Goal: Information Seeking & Learning: Learn about a topic

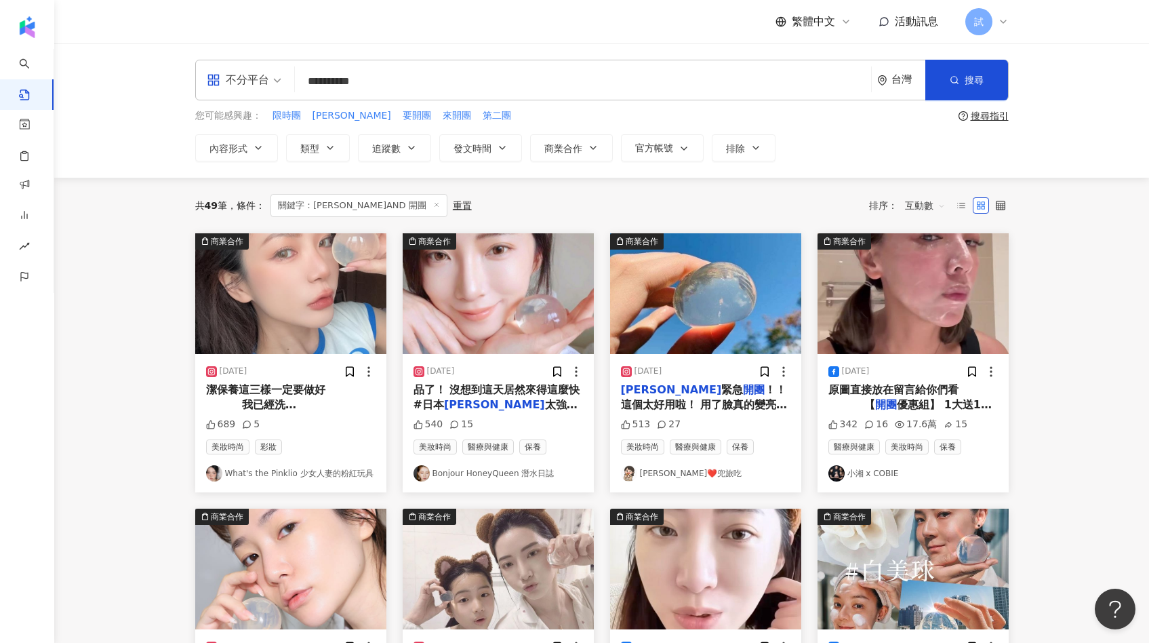
drag, startPoint x: 418, startPoint y: 81, endPoint x: 279, endPoint y: 81, distance: 139.6
click at [278, 81] on div "**********" at bounding box center [601, 80] width 813 height 41
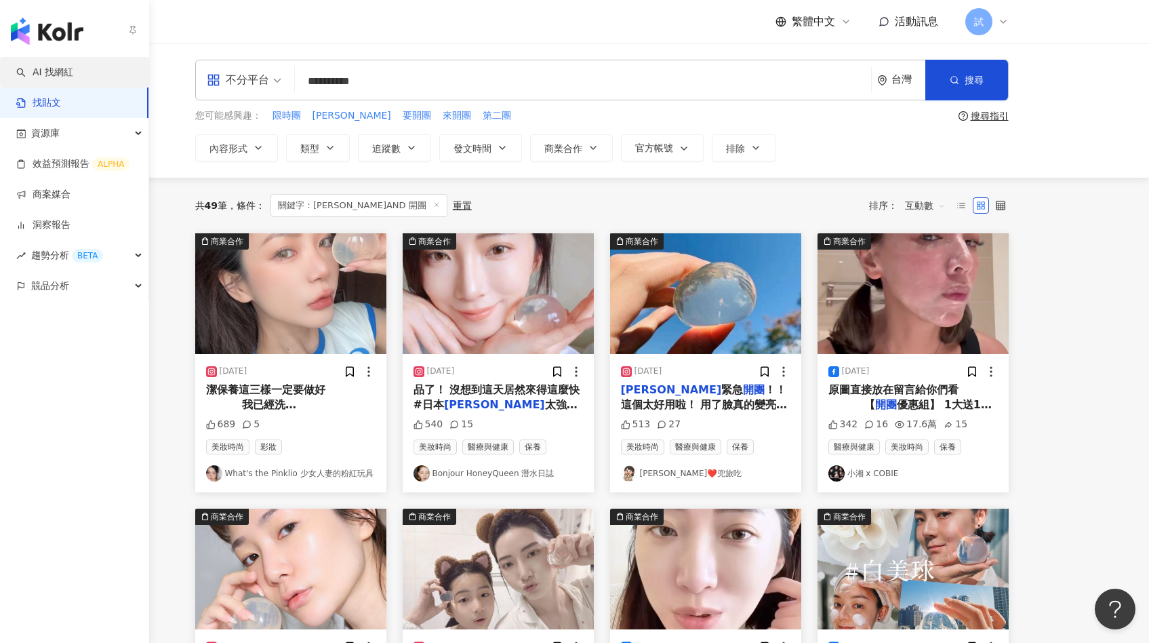
click at [34, 77] on link "AI 找網紅" at bounding box center [44, 73] width 57 height 14
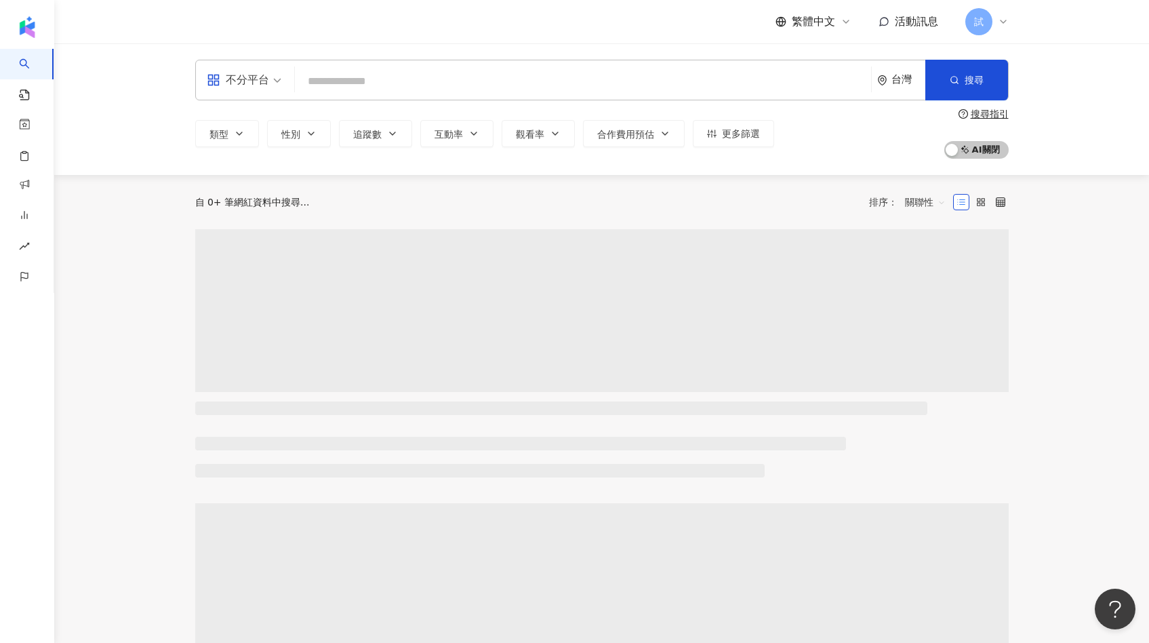
click at [384, 91] on input "search" at bounding box center [582, 81] width 565 height 26
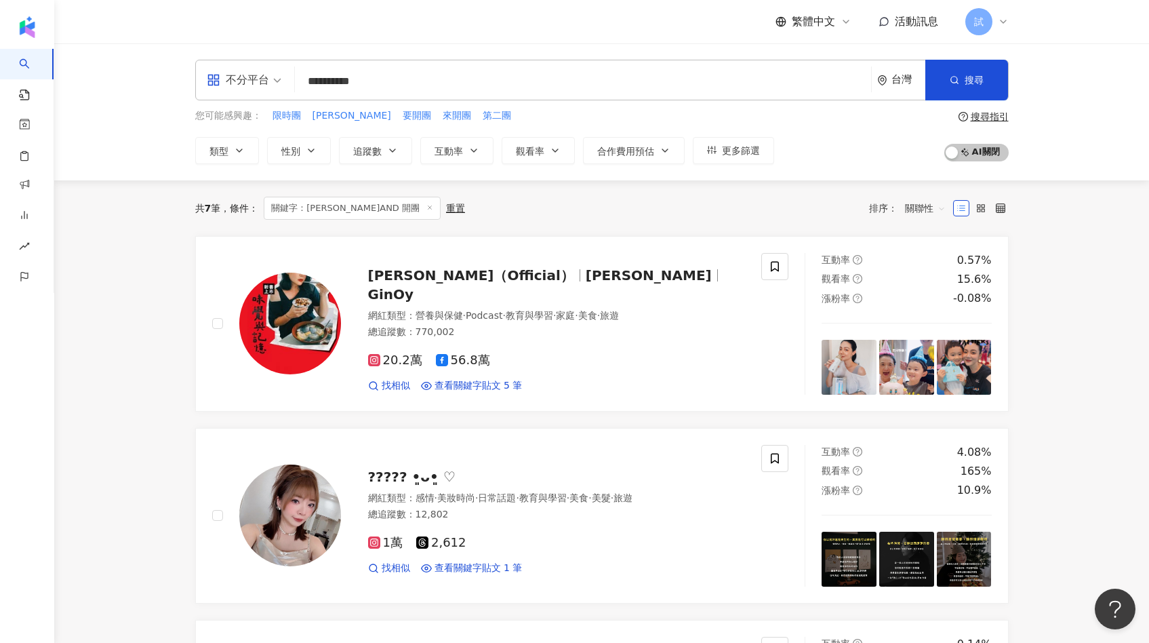
drag, startPoint x: 342, startPoint y: 79, endPoint x: 550, endPoint y: 79, distance: 208.1
click at [442, 79] on input "**********" at bounding box center [582, 81] width 565 height 26
type input "***"
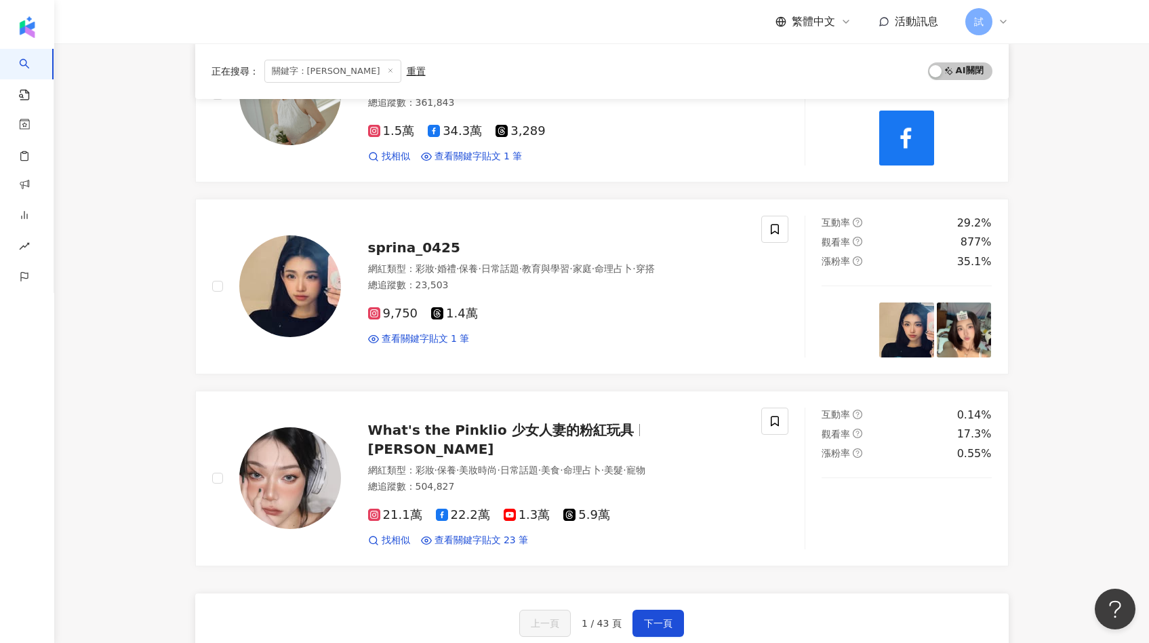
scroll to position [2022, 0]
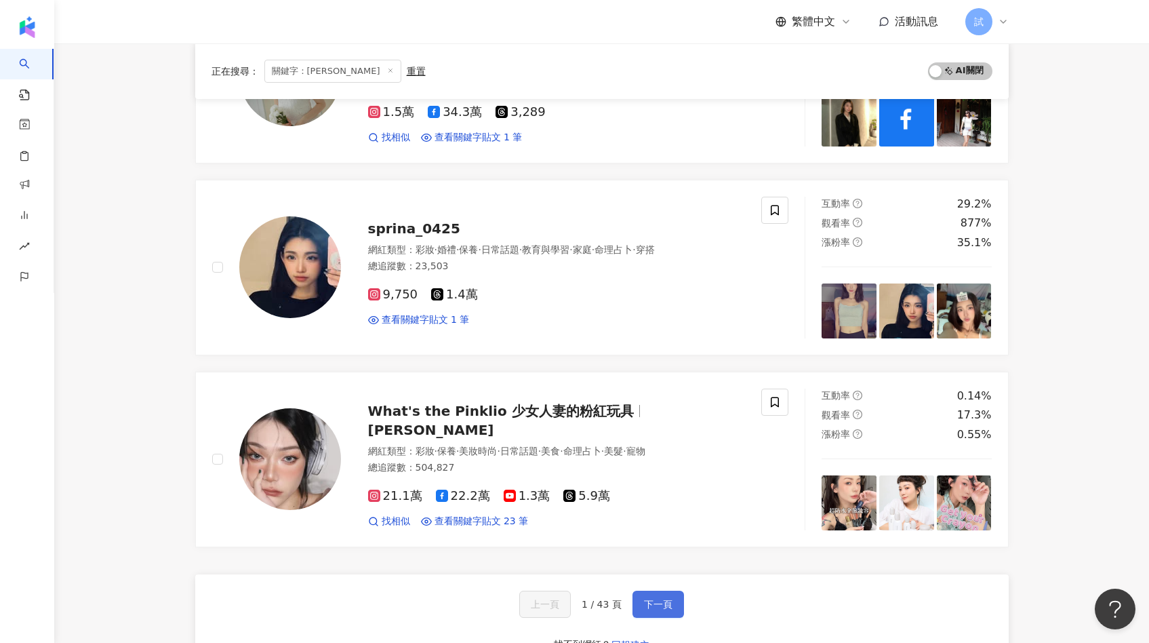
click at [661, 590] on button "下一頁" at bounding box center [658, 603] width 52 height 27
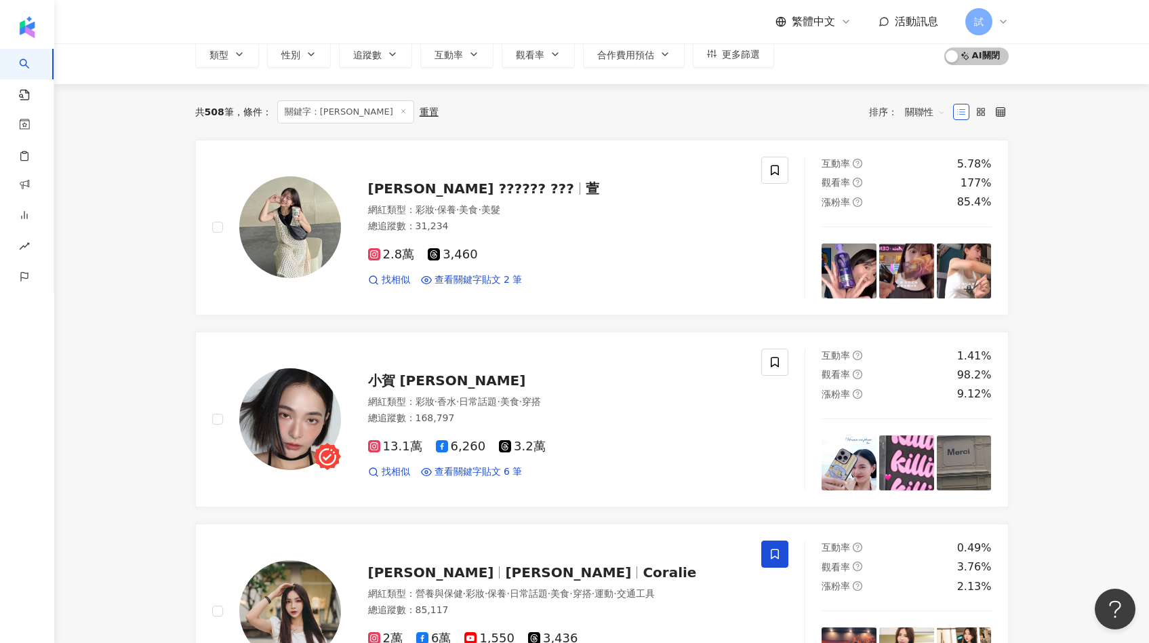
scroll to position [0, 0]
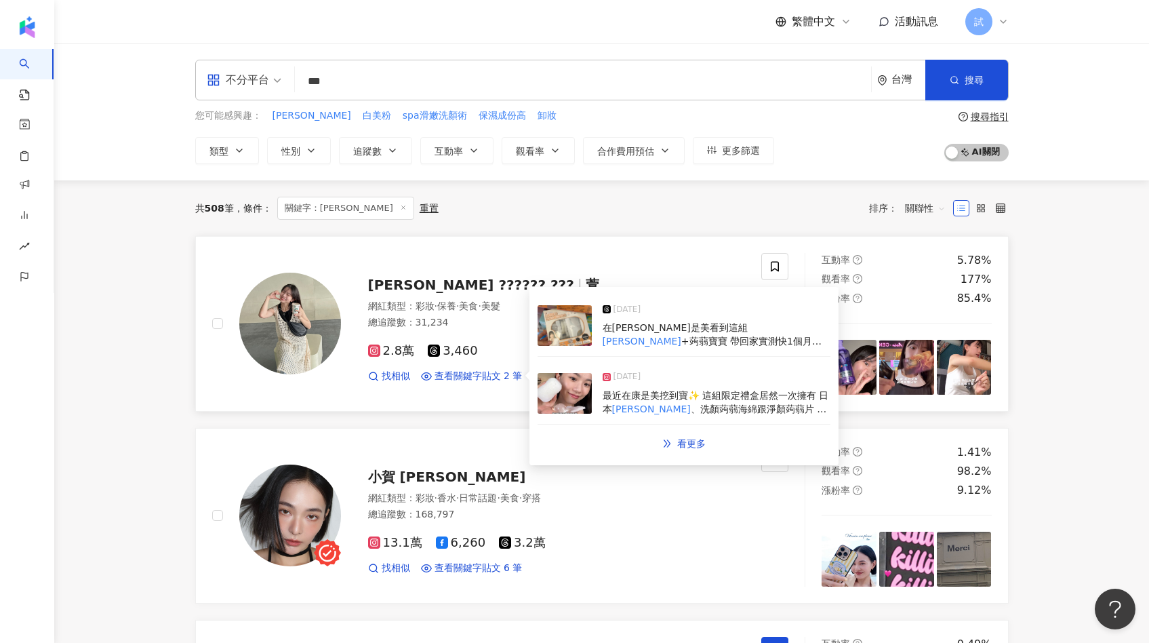
click at [563, 378] on img at bounding box center [564, 393] width 54 height 41
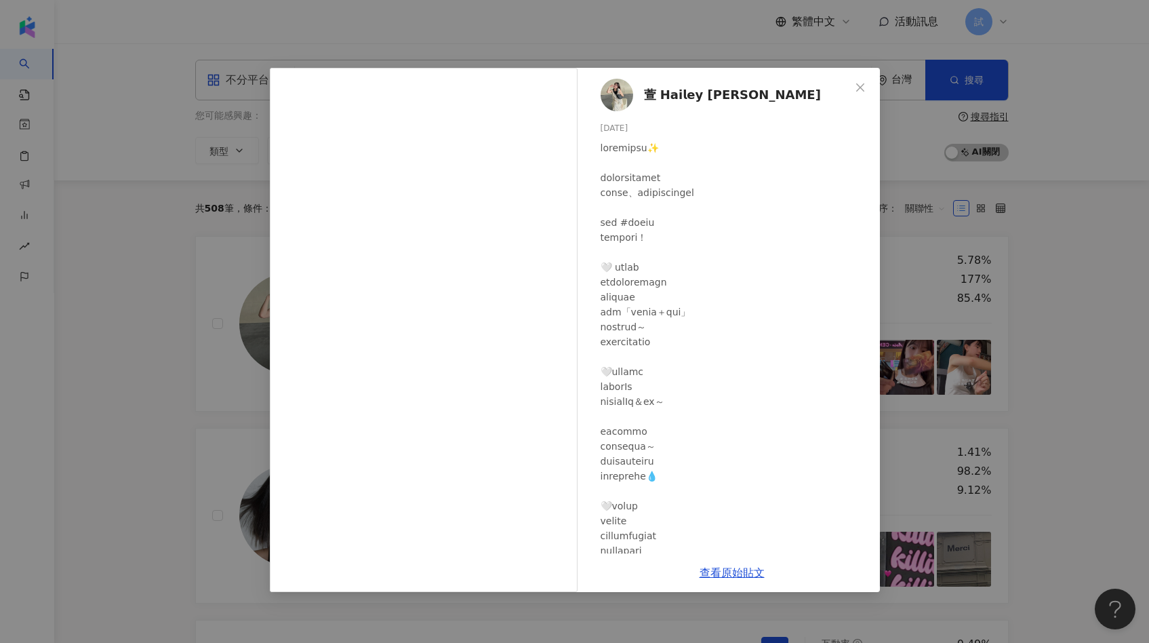
click at [1032, 285] on div "萱 𝗛𝗮𝗶𝗹𝗲𝘆 [PERSON_NAME] [DATE] 154 6 1.1萬 查看原始貼文" at bounding box center [574, 321] width 1149 height 643
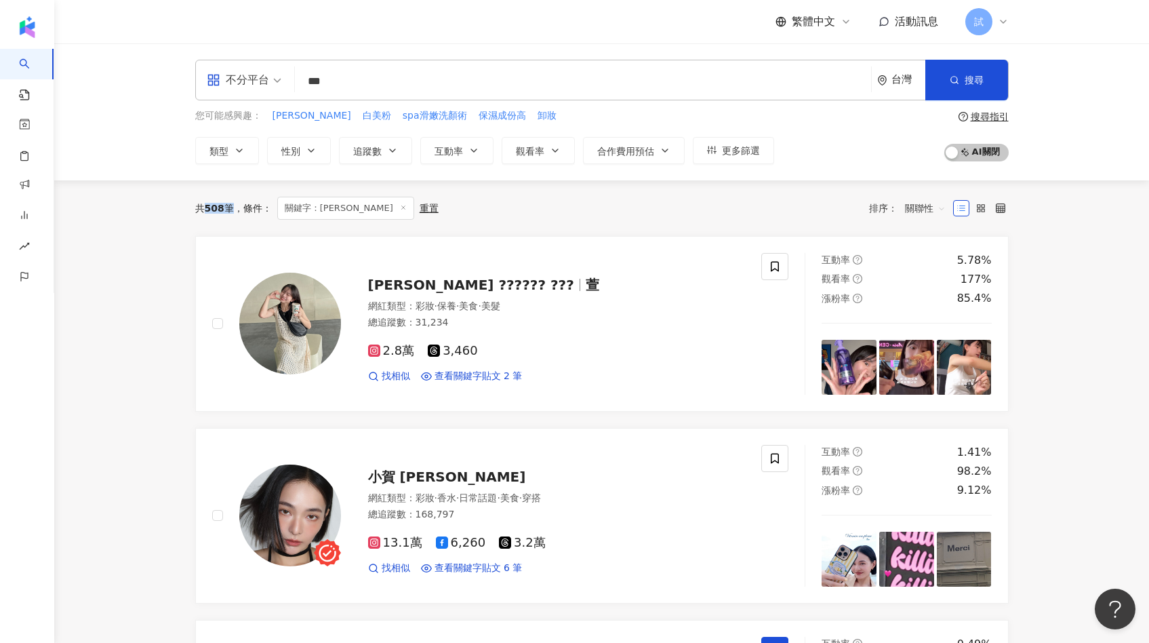
drag, startPoint x: 226, startPoint y: 212, endPoint x: 207, endPoint y: 209, distance: 19.2
click at [207, 209] on div "共 508 筆" at bounding box center [214, 208] width 39 height 11
click at [234, 209] on div "共 508 筆" at bounding box center [214, 208] width 39 height 11
drag, startPoint x: 235, startPoint y: 211, endPoint x: 195, endPoint y: 211, distance: 40.0
click at [195, 211] on div "共 508 筆" at bounding box center [214, 208] width 39 height 11
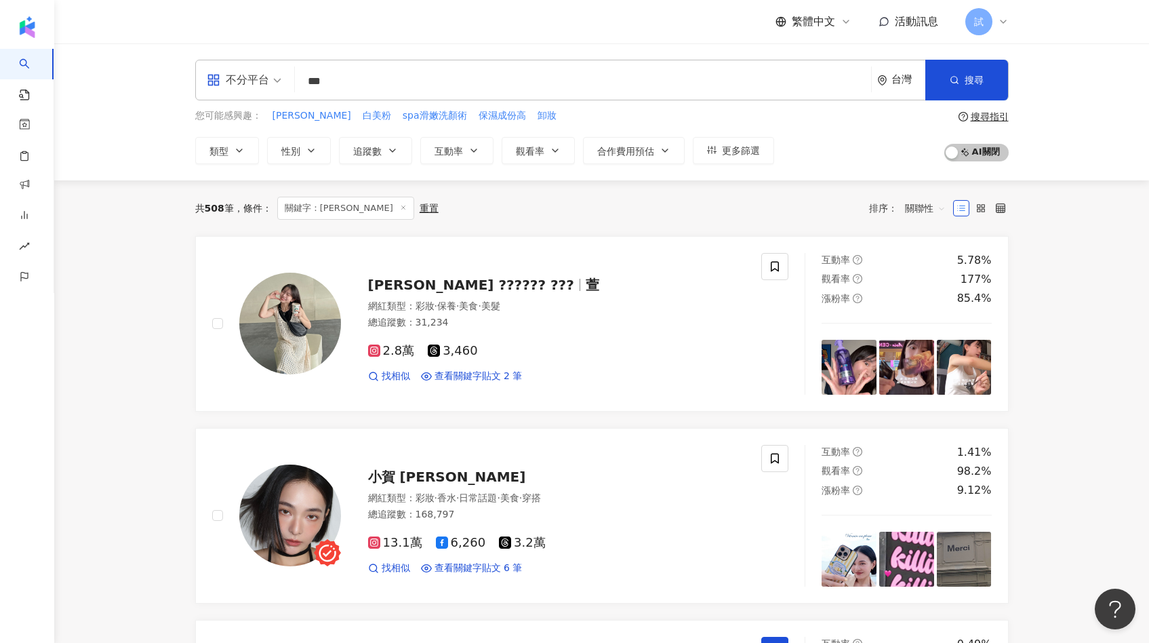
click at [215, 211] on span "508" at bounding box center [215, 208] width 20 height 11
drag, startPoint x: 224, startPoint y: 208, endPoint x: 206, endPoint y: 208, distance: 18.3
click at [206, 208] on div "共 508 筆" at bounding box center [214, 208] width 39 height 11
click at [550, 219] on div "共 508 筆 條件 ： 關鍵字：[PERSON_NAME] 重置 排序： 關聯性" at bounding box center [601, 208] width 813 height 23
drag, startPoint x: 550, startPoint y: 219, endPoint x: 561, endPoint y: 229, distance: 14.9
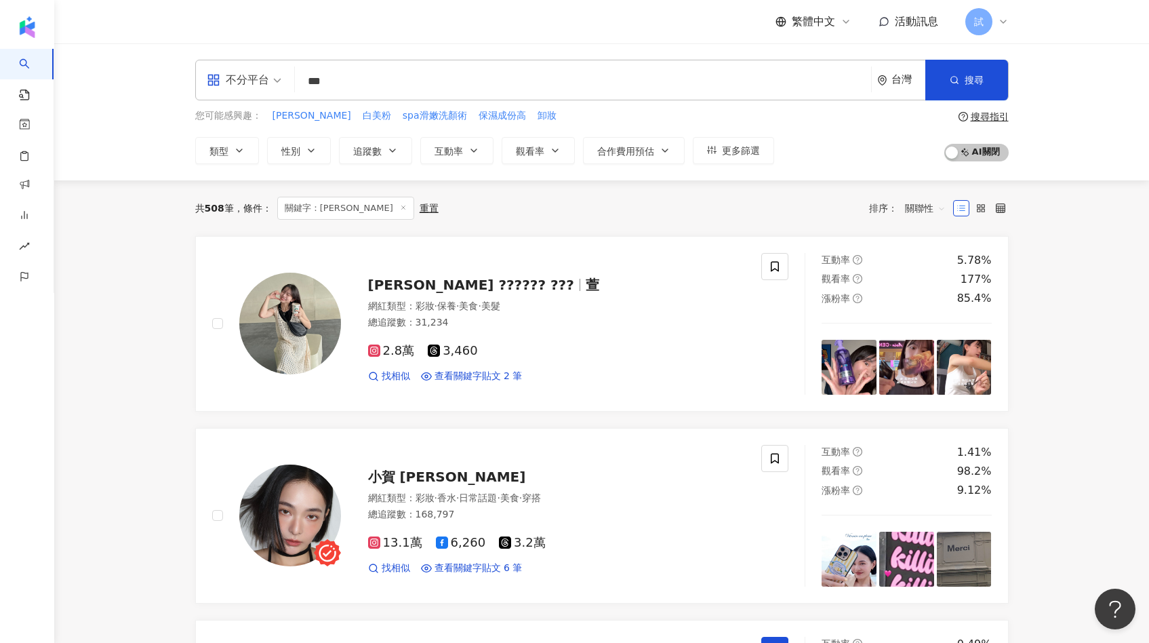
click at [561, 229] on div "共 508 筆 條件 ： 關鍵字：[PERSON_NAME] 重置 排序： 關聯性" at bounding box center [601, 208] width 813 height 56
